Goal: Task Accomplishment & Management: Use online tool/utility

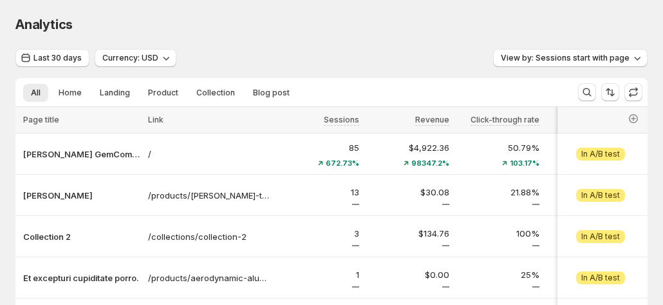
scroll to position [64, 0]
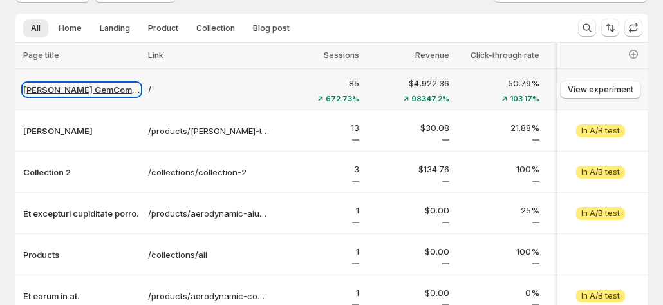
click at [62, 95] on p "[PERSON_NAME] GemCommerce" at bounding box center [81, 89] width 117 height 13
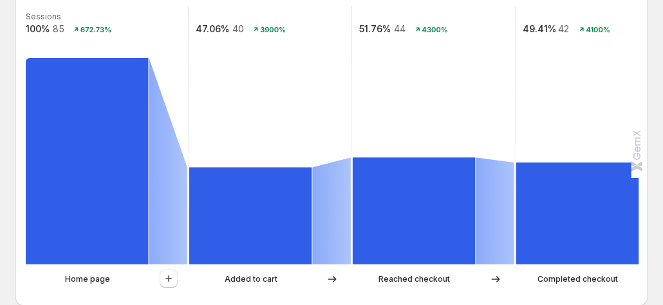
scroll to position [322, 0]
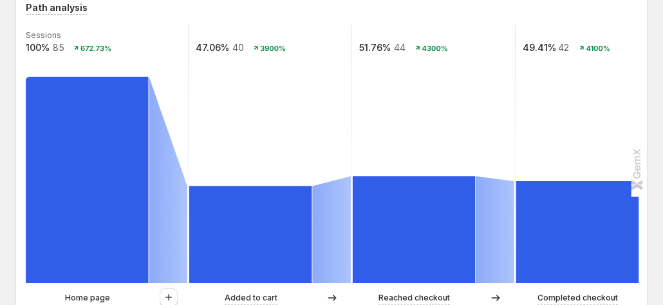
click at [179, 299] on div at bounding box center [168, 297] width 39 height 19
click at [173, 296] on icon "button" at bounding box center [168, 296] width 13 height 13
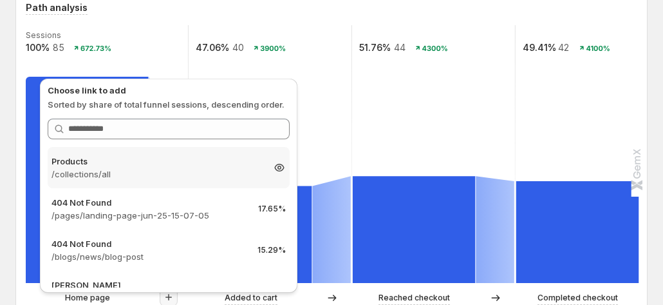
click at [160, 174] on p "/collections/all" at bounding box center [157, 173] width 211 height 13
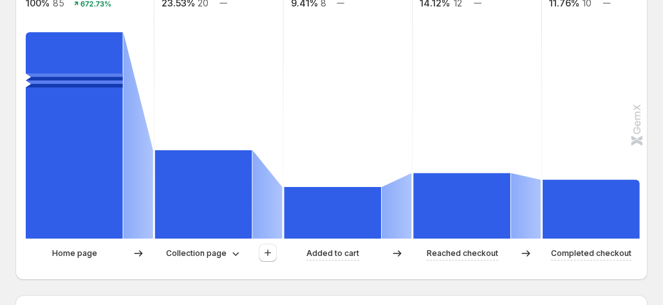
scroll to position [386, 0]
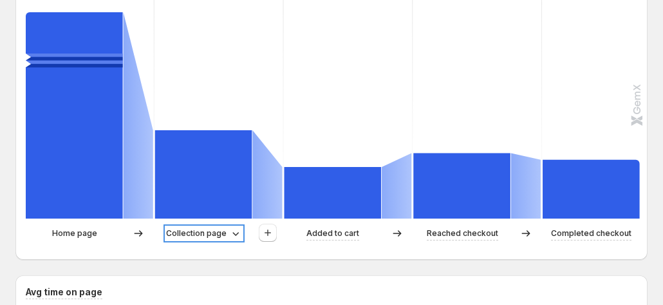
click at [178, 237] on p "Collection page" at bounding box center [196, 233] width 61 height 13
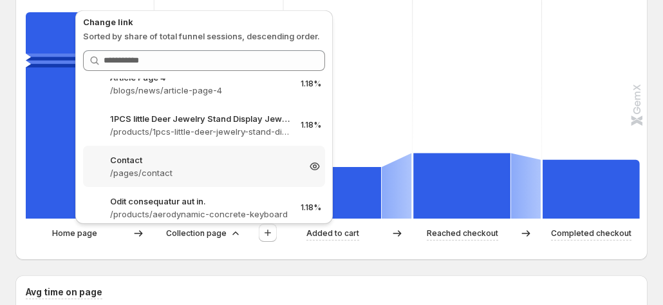
click at [175, 166] on p "/pages/contact" at bounding box center [204, 172] width 188 height 13
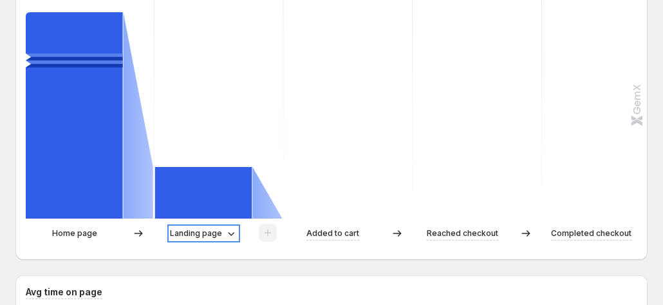
click at [203, 231] on p "Landing page" at bounding box center [196, 233] width 52 height 13
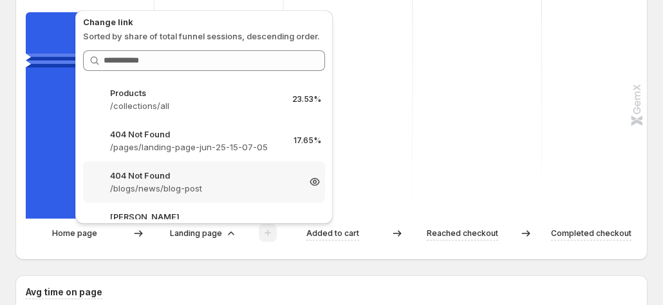
click at [209, 179] on p "404 Not Found" at bounding box center [204, 175] width 188 height 13
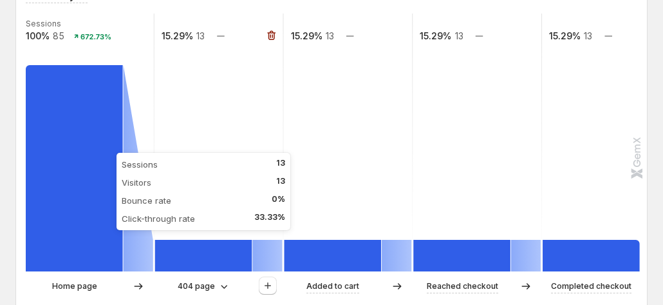
scroll to position [322, 0]
